Goal: Transaction & Acquisition: Purchase product/service

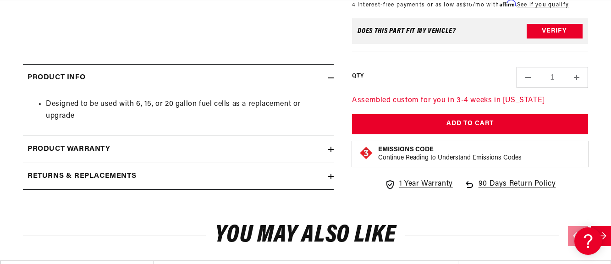
scroll to position [0, 528]
click at [329, 147] on icon at bounding box center [331, 150] width 6 height 6
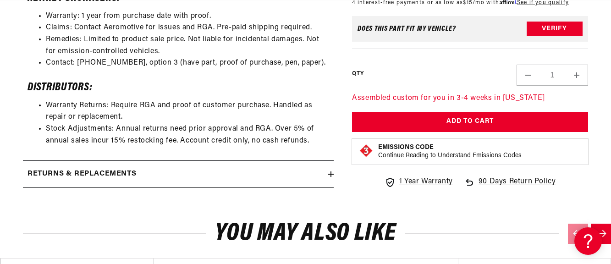
scroll to position [550, 0]
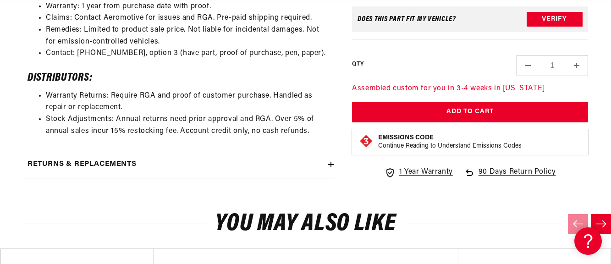
click at [330, 166] on icon at bounding box center [331, 165] width 6 height 6
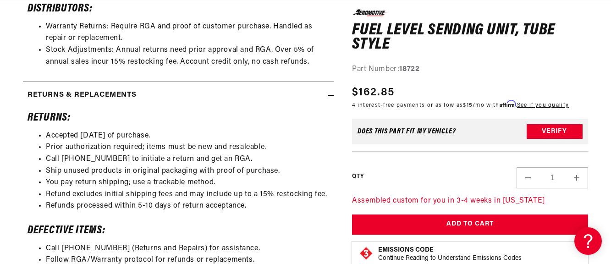
scroll to position [642, 0]
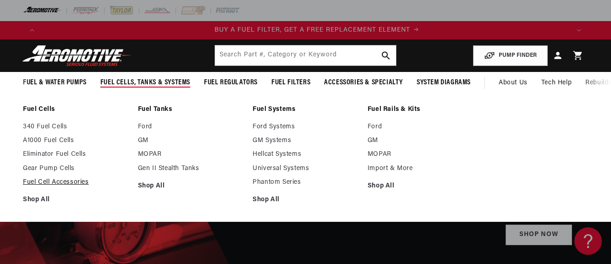
scroll to position [0, 528]
click at [80, 183] on link "Fuel Cell Accessories" at bounding box center [76, 182] width 106 height 8
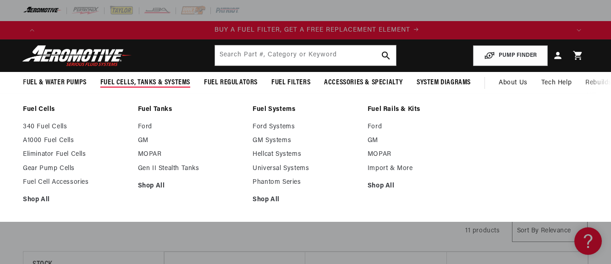
scroll to position [0, 528]
click at [79, 152] on link "Eliminator Fuel Cells" at bounding box center [76, 154] width 106 height 8
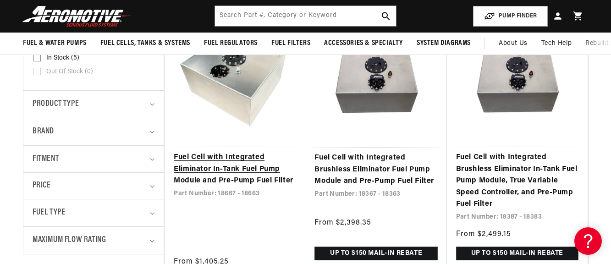
scroll to position [0, 528]
click at [222, 174] on link "Fuel Cell with Integrated Eliminator In-Tank Fuel Pump Module and Pre-Pump Fuel…" at bounding box center [235, 169] width 122 height 35
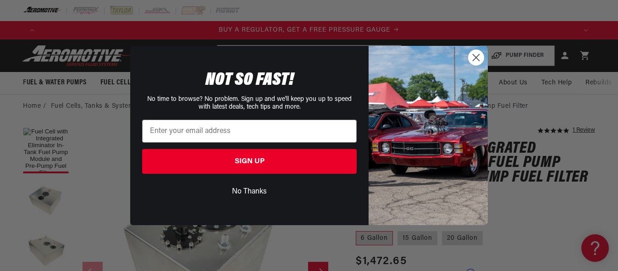
click at [475, 55] on circle "Close dialog" at bounding box center [475, 57] width 15 height 15
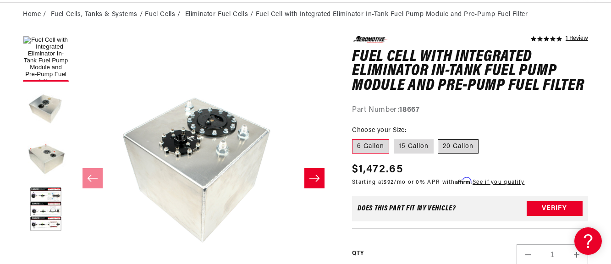
scroll to position [0, 528]
click at [421, 147] on label "15 Gallon" at bounding box center [414, 146] width 40 height 15
click at [394, 138] on input "15 Gallon" at bounding box center [394, 138] width 0 height 0
radio input "true"
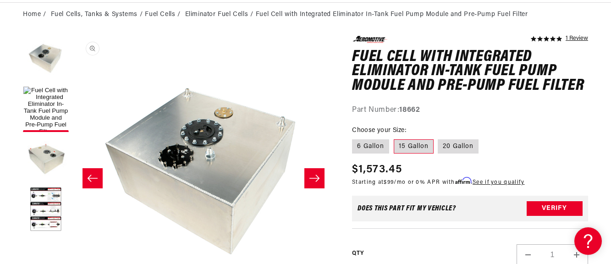
scroll to position [0, 0]
click at [47, 212] on button "Load image 4 in gallery view" at bounding box center [46, 210] width 46 height 46
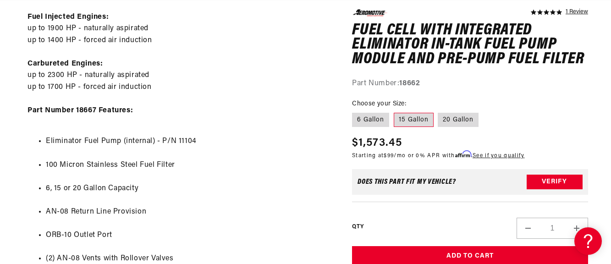
scroll to position [0, 0]
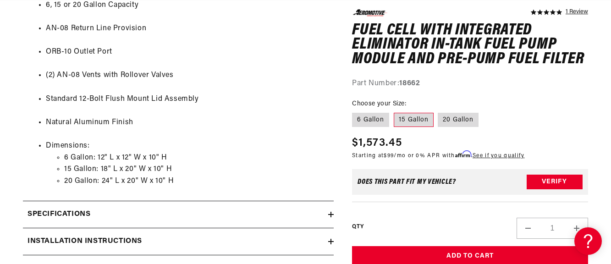
click at [329, 220] on summary "Specifications" at bounding box center [178, 214] width 311 height 27
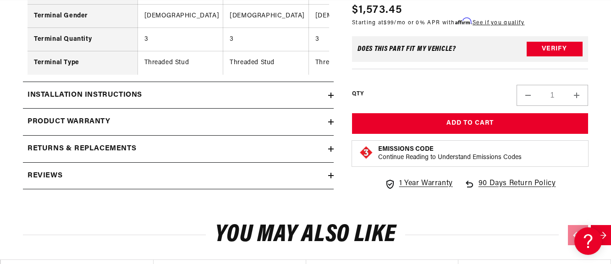
click at [331, 105] on summary "Installation Instructions" at bounding box center [178, 95] width 311 height 27
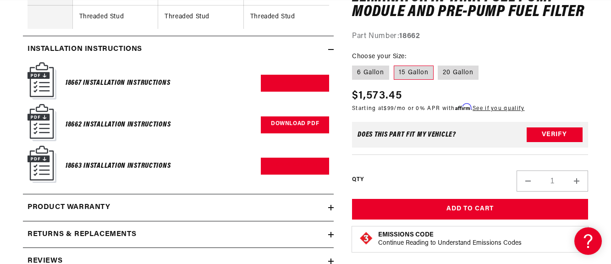
click at [305, 128] on link "Download PDF" at bounding box center [295, 124] width 68 height 17
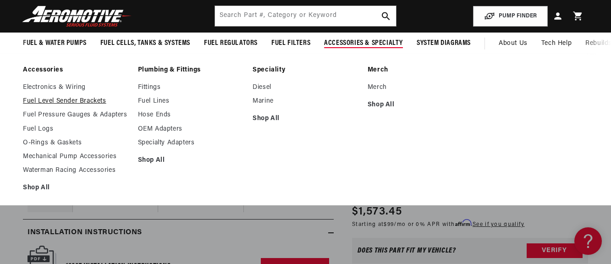
scroll to position [0, 1585]
click at [85, 103] on link "Fuel Level Sender Brackets" at bounding box center [76, 101] width 106 height 8
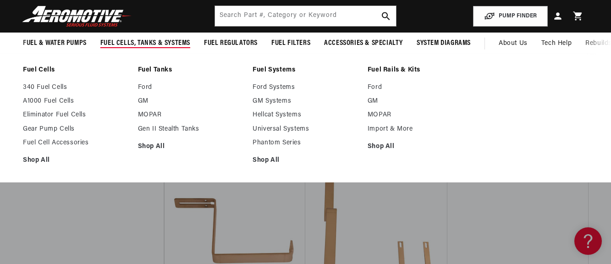
scroll to position [0, 1057]
click at [76, 145] on link "Fuel Cell Accessories" at bounding box center [76, 143] width 106 height 8
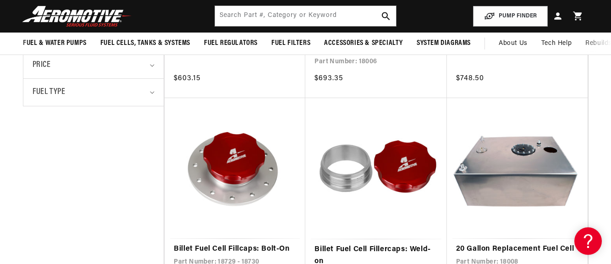
scroll to position [0, 1585]
